Goal: Task Accomplishment & Management: Complete application form

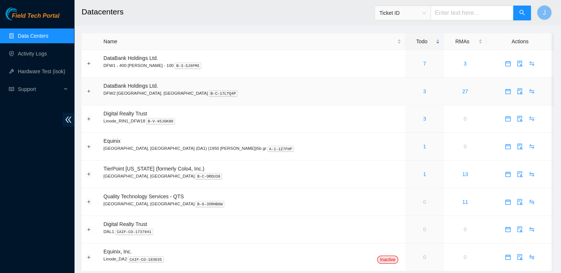
click at [140, 85] on span "DataBank Holdings Ltd." at bounding box center [130, 86] width 54 height 6
click at [423, 92] on link "3" at bounding box center [424, 92] width 3 height 6
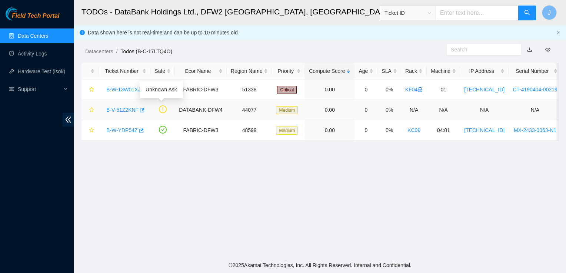
click at [159, 106] on icon "exclamation-circle" at bounding box center [163, 110] width 8 height 8
click at [135, 87] on link "B-W-13W01XJ" at bounding box center [123, 90] width 34 height 6
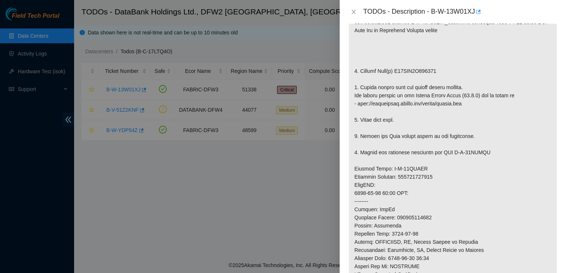
scroll to position [187, 0]
drag, startPoint x: 463, startPoint y: 104, endPoint x: 360, endPoint y: 104, distance: 103.4
click at [360, 104] on p at bounding box center [453, 168] width 208 height 411
click at [374, 77] on p at bounding box center [453, 168] width 208 height 411
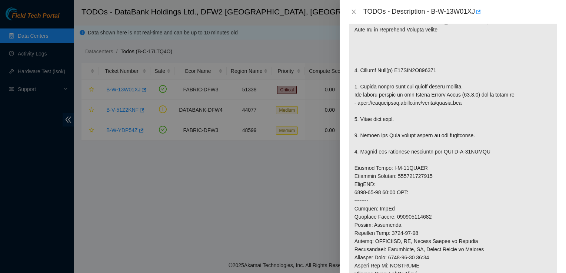
click at [360, 101] on p at bounding box center [453, 168] width 208 height 411
drag, startPoint x: 357, startPoint y: 100, endPoint x: 463, endPoint y: 102, distance: 106.0
click at [463, 102] on p at bounding box center [453, 168] width 208 height 411
copy p "http://netpartner.akamai.com/rescue/latest.iso"
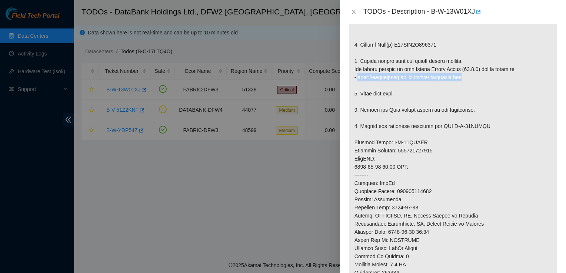
scroll to position [218, 0]
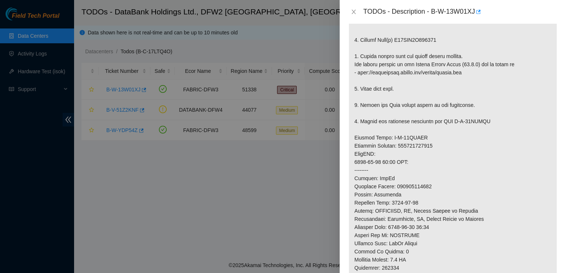
click at [261, 30] on div at bounding box center [283, 136] width 566 height 273
drag, startPoint x: 434, startPoint y: 144, endPoint x: 399, endPoint y: 146, distance: 35.2
click at [399, 146] on p at bounding box center [453, 138] width 208 height 411
copy p "463470046358"
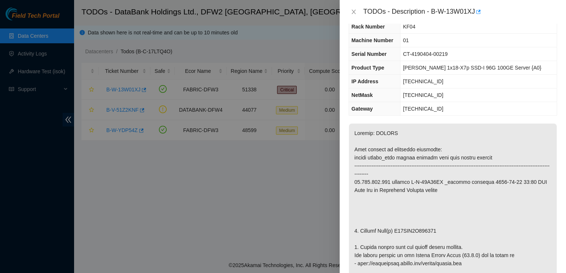
scroll to position [24, 0]
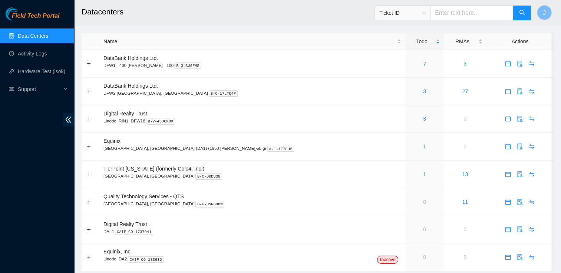
click at [394, 10] on span "Ticket ID" at bounding box center [402, 12] width 47 height 11
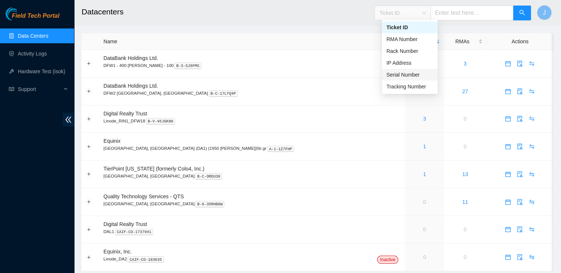
click at [397, 75] on div "Serial Number" at bounding box center [409, 75] width 47 height 8
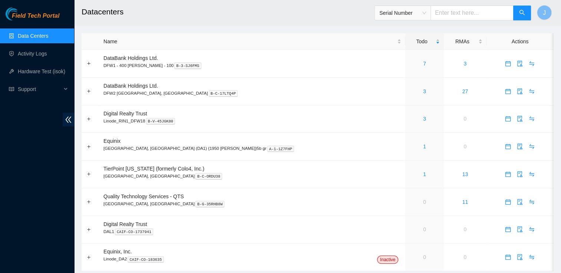
click at [459, 9] on input "text" at bounding box center [471, 13] width 83 height 15
click at [426, 15] on span "Serial Number" at bounding box center [402, 12] width 47 height 11
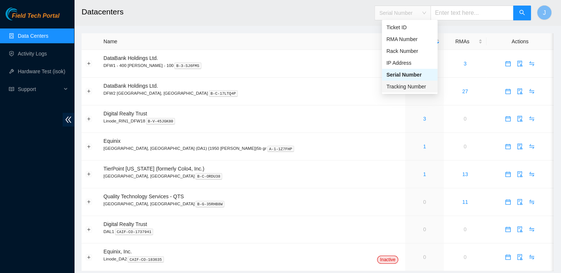
click at [396, 87] on div "Tracking Number" at bounding box center [409, 87] width 47 height 8
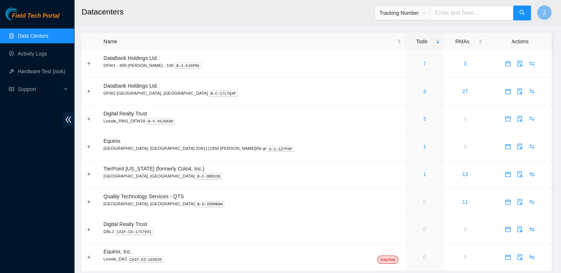
click at [449, 14] on input "text" at bounding box center [471, 13] width 83 height 15
paste input "463470046358"
type input "463470046358"
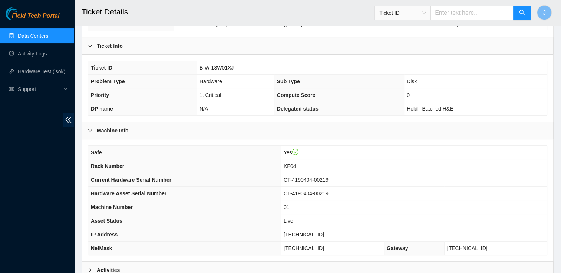
scroll to position [108, 0]
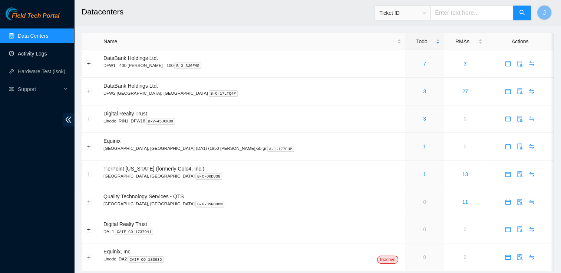
click at [46, 51] on link "Activity Logs" at bounding box center [32, 54] width 29 height 6
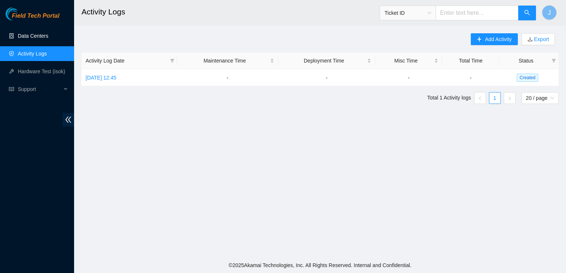
click at [48, 33] on link "Data Centers" at bounding box center [33, 36] width 30 height 6
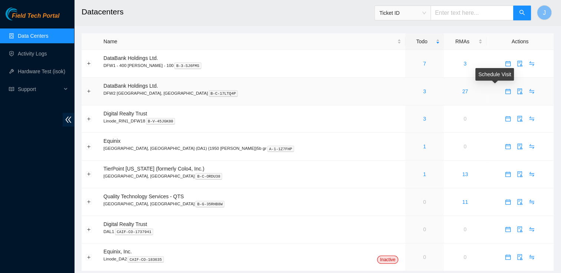
click at [505, 92] on icon "calendar" at bounding box center [508, 92] width 6 height 6
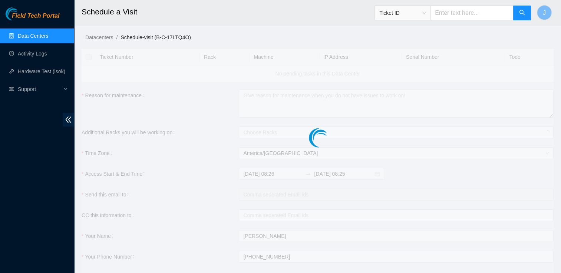
checkbox input "true"
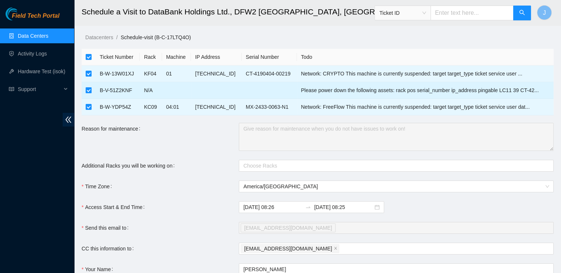
click at [91, 91] on input "checkbox" at bounding box center [89, 90] width 6 height 6
checkbox input "false"
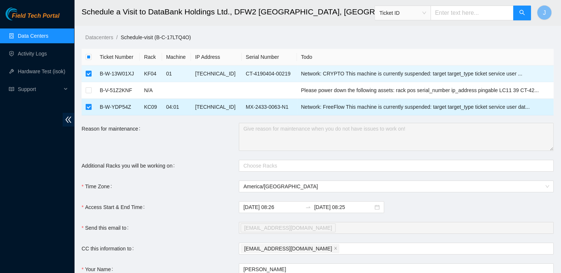
click at [89, 110] on label at bounding box center [89, 107] width 6 height 8
click at [89, 110] on input "checkbox" at bounding box center [89, 107] width 6 height 6
checkbox input "false"
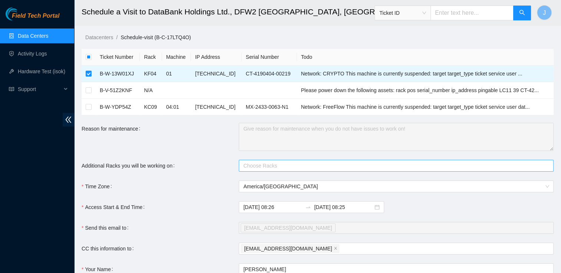
click at [242, 163] on div at bounding box center [242, 166] width 4 height 9
click at [218, 156] on form "Ticket Number Rack Machine IP Address Serial Number Todo B-W-13W01XJ KF04 01 23…" at bounding box center [318, 193] width 472 height 289
click at [270, 166] on div at bounding box center [391, 166] width 303 height 9
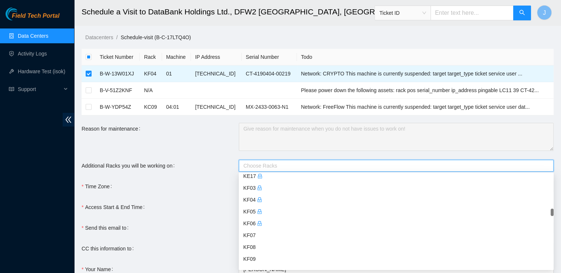
scroll to position [1319, 0]
drag, startPoint x: 261, startPoint y: 200, endPoint x: 256, endPoint y: 201, distance: 5.6
click at [256, 201] on div "KF04" at bounding box center [396, 200] width 306 height 8
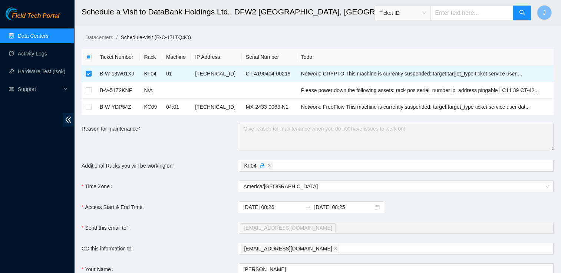
click at [228, 190] on div "Time Zone" at bounding box center [160, 187] width 157 height 12
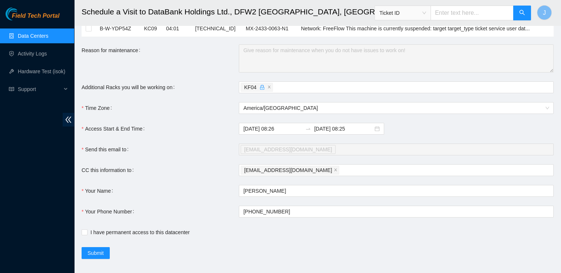
scroll to position [88, 0]
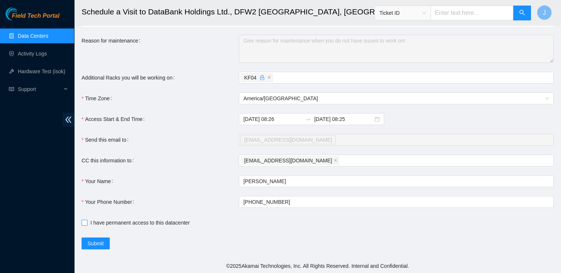
click at [83, 223] on input "I have permanent access to this datacenter" at bounding box center [84, 222] width 5 height 5
checkbox input "true"
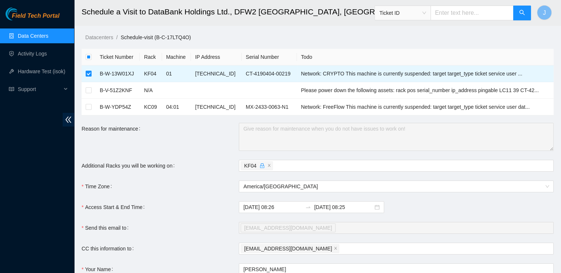
click at [195, 142] on div "Reason for maintenance" at bounding box center [160, 137] width 157 height 28
click at [342, 207] on input "2025-08-30 08:25" at bounding box center [343, 207] width 59 height 8
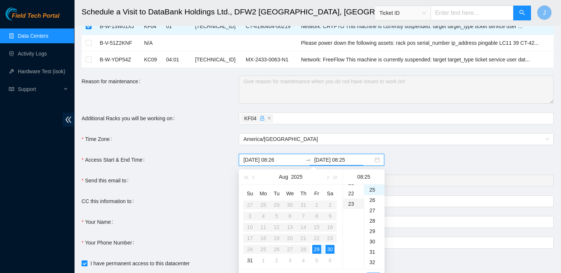
scroll to position [225, 0]
click at [369, 229] on div "29" at bounding box center [374, 231] width 20 height 10
click at [317, 251] on div "29" at bounding box center [316, 249] width 9 height 9
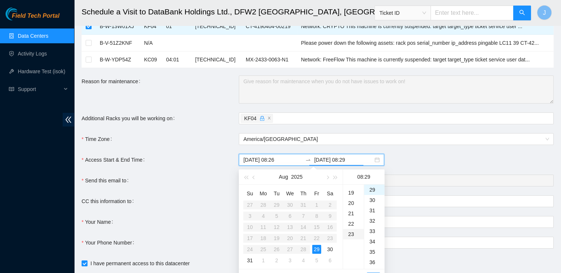
click at [351, 235] on div "23" at bounding box center [353, 234] width 21 height 10
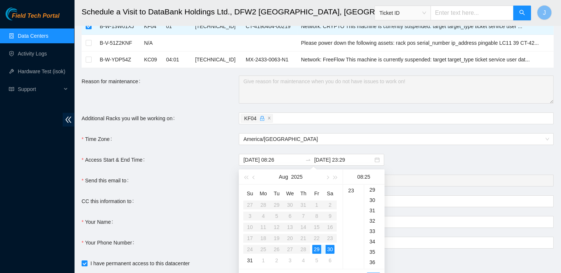
type input "2025-08-30 08:25"
click at [389, 160] on div "2025-08-29 08:26 2025-08-30 08:25" at bounding box center [396, 160] width 315 height 12
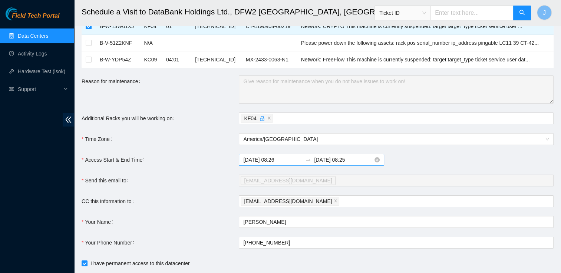
click at [337, 164] on div "2025-08-29 08:26 2025-08-30 08:25" at bounding box center [311, 160] width 145 height 12
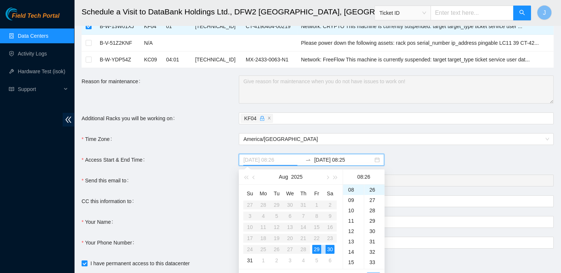
click at [320, 248] on div "29" at bounding box center [316, 249] width 9 height 9
type input "2025-08-29 08:26"
click at [317, 247] on div "29" at bounding box center [316, 249] width 9 height 9
click at [317, 251] on div "29" at bounding box center [316, 249] width 9 height 9
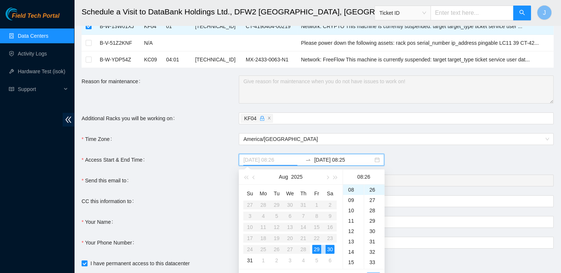
click at [317, 251] on div "29" at bounding box center [316, 249] width 9 height 9
click at [336, 155] on div "2025-08-29 08:26 2025-08-30 08:25" at bounding box center [311, 160] width 145 height 12
click at [333, 163] on input "2025-08-30 08:25" at bounding box center [343, 160] width 59 height 8
click at [316, 251] on div "29" at bounding box center [316, 249] width 9 height 9
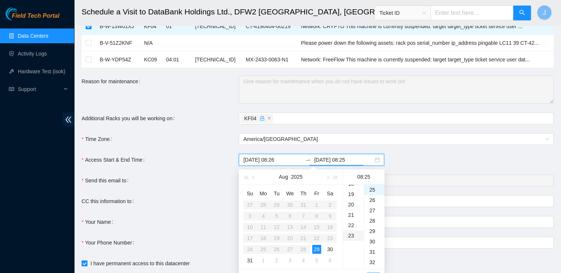
click at [352, 237] on div "23" at bounding box center [353, 236] width 21 height 10
type input "2025-08-29 23:25"
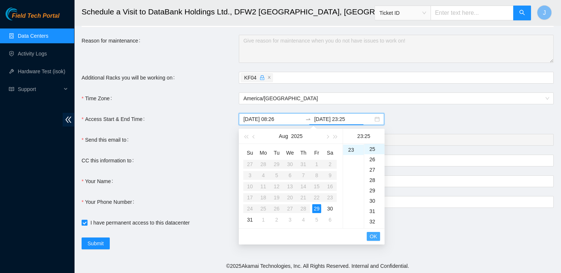
click at [372, 235] on span "OK" at bounding box center [372, 237] width 7 height 8
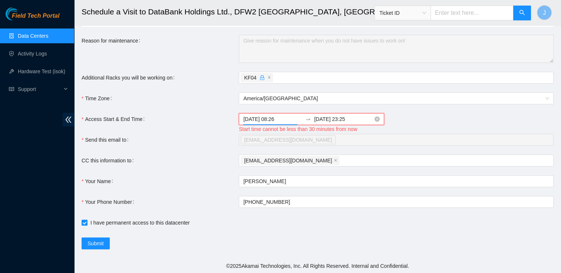
scroll to position [270, 0]
click at [279, 119] on input "2025-08-29 08:26" at bounding box center [272, 119] width 59 height 8
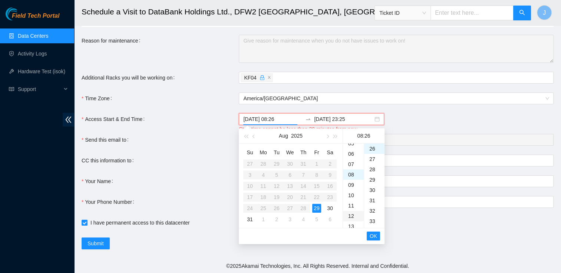
scroll to position [56, 0]
click at [352, 145] on div "05" at bounding box center [353, 144] width 21 height 10
click at [353, 219] on div "09" at bounding box center [353, 216] width 21 height 10
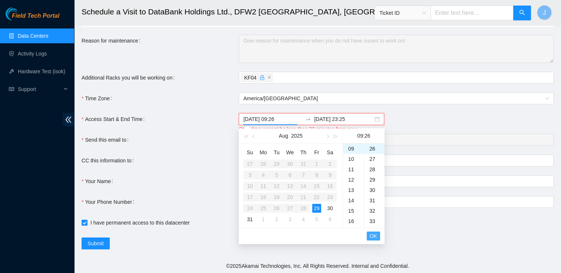
click at [371, 234] on span "OK" at bounding box center [372, 236] width 7 height 8
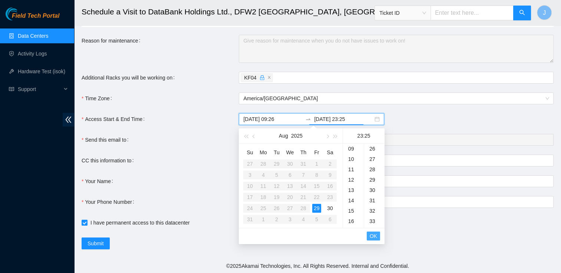
scroll to position [259, 0]
click at [371, 230] on li "OK" at bounding box center [372, 236] width 13 height 13
click at [370, 236] on span "OK" at bounding box center [372, 236] width 7 height 8
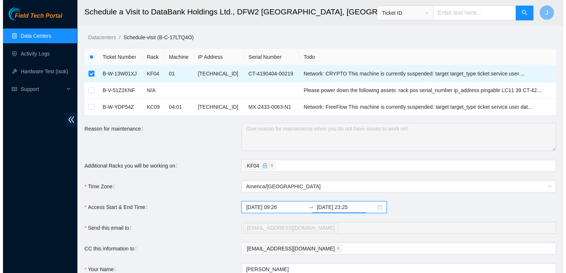
scroll to position [88, 0]
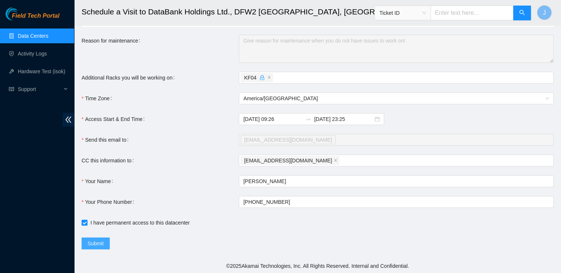
click at [100, 242] on span "Submit" at bounding box center [95, 244] width 16 height 8
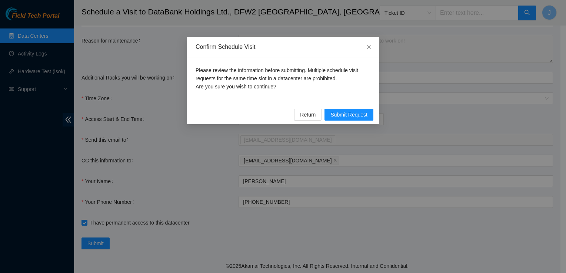
click at [348, 104] on div "Please review the information before submitting. Multiple schedule visit reques…" at bounding box center [283, 80] width 193 height 47
click at [350, 104] on div "Please review the information before submitting. Multiple schedule visit reques…" at bounding box center [283, 80] width 193 height 47
click at [346, 117] on span "Submit Request" at bounding box center [348, 115] width 37 height 8
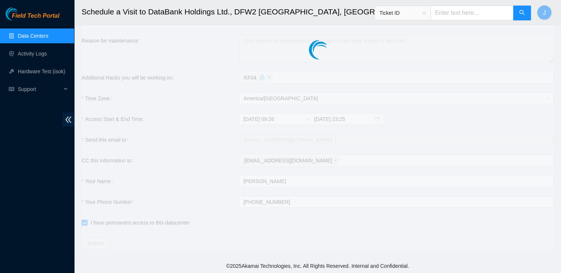
type input "2025-08-29 08:34"
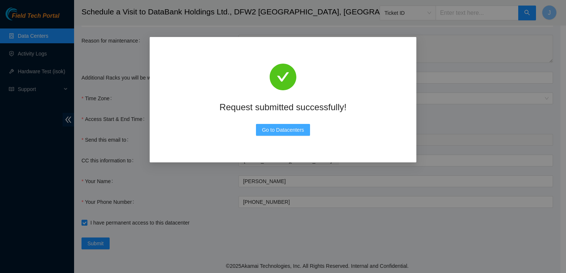
click at [278, 130] on span "Go to Datacenters" at bounding box center [283, 130] width 42 height 8
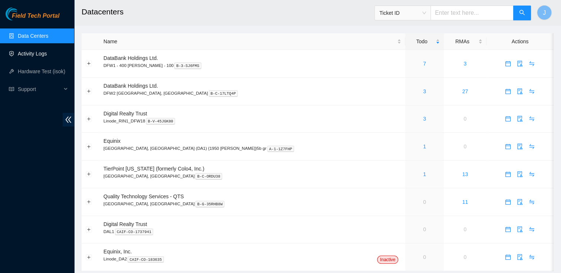
click at [30, 51] on link "Activity Logs" at bounding box center [32, 54] width 29 height 6
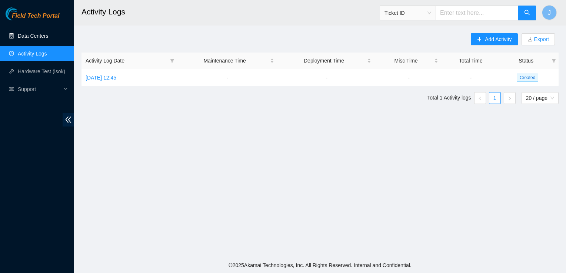
click at [37, 36] on link "Data Centers" at bounding box center [33, 36] width 30 height 6
